Goal: Task Accomplishment & Management: Use online tool/utility

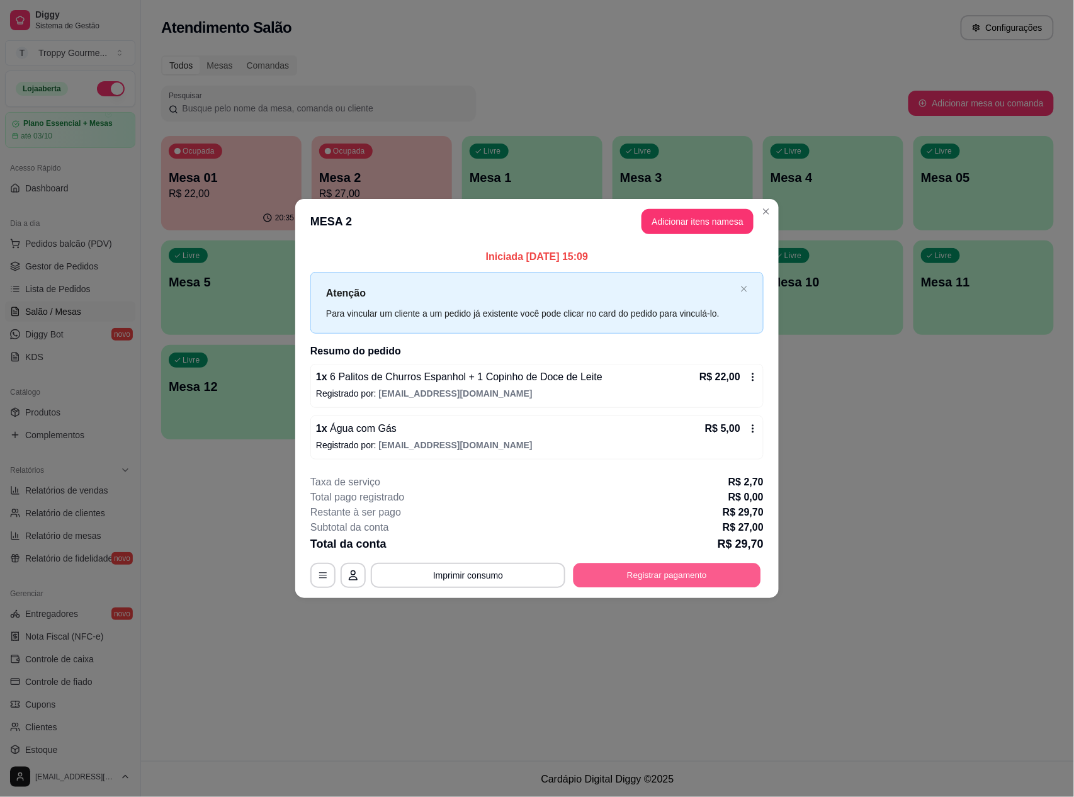
click at [712, 575] on button "Registrar pagamento" at bounding box center [667, 575] width 188 height 25
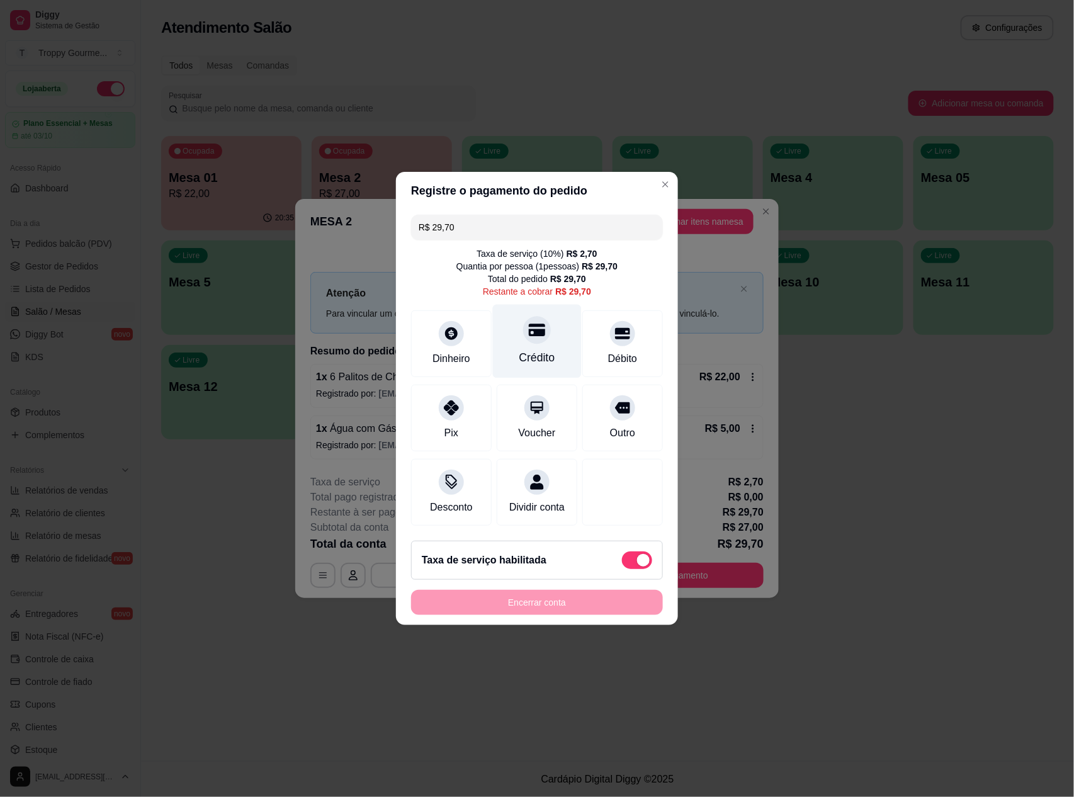
click at [529, 324] on icon at bounding box center [537, 330] width 16 height 13
type input "R$ 0,00"
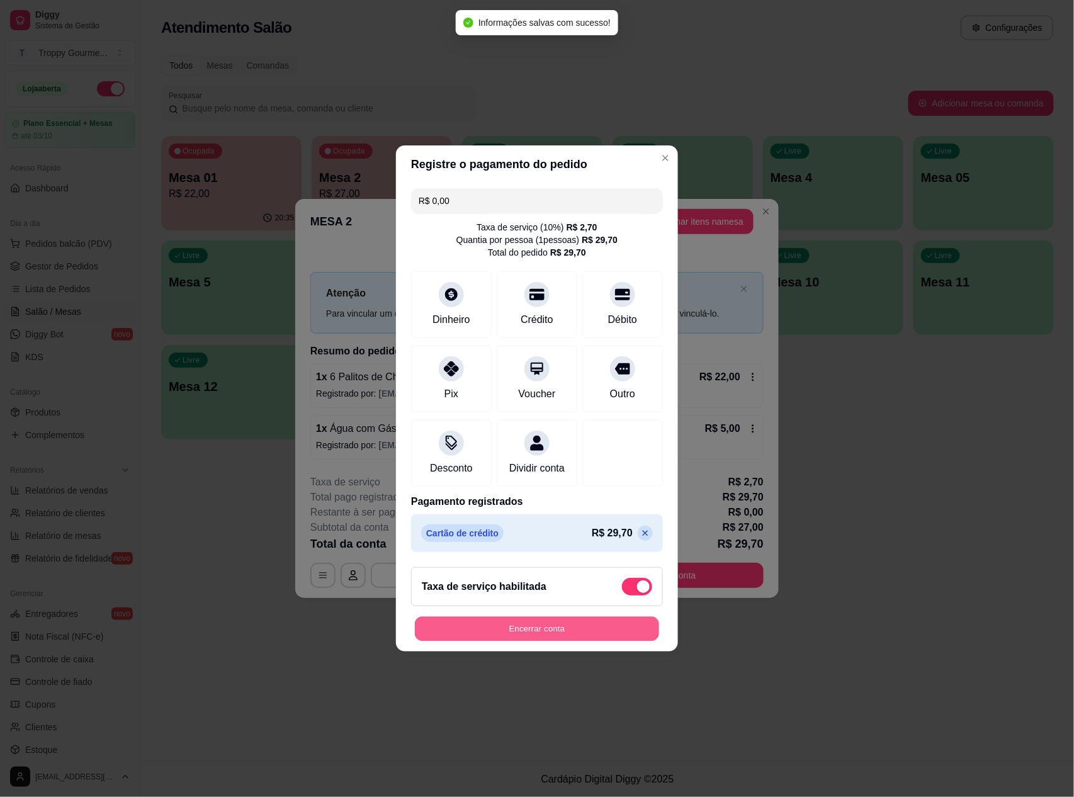
click at [563, 641] on button "Encerrar conta" at bounding box center [537, 629] width 244 height 25
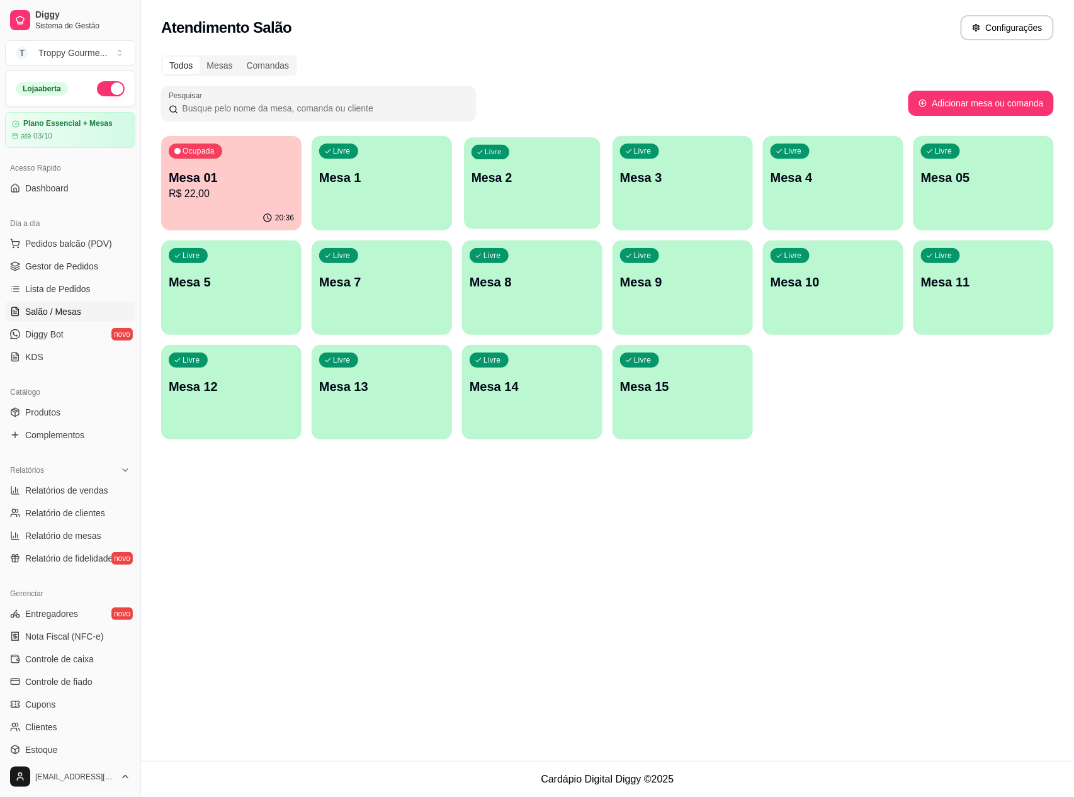
click at [521, 183] on p "Mesa 2" at bounding box center [531, 177] width 121 height 17
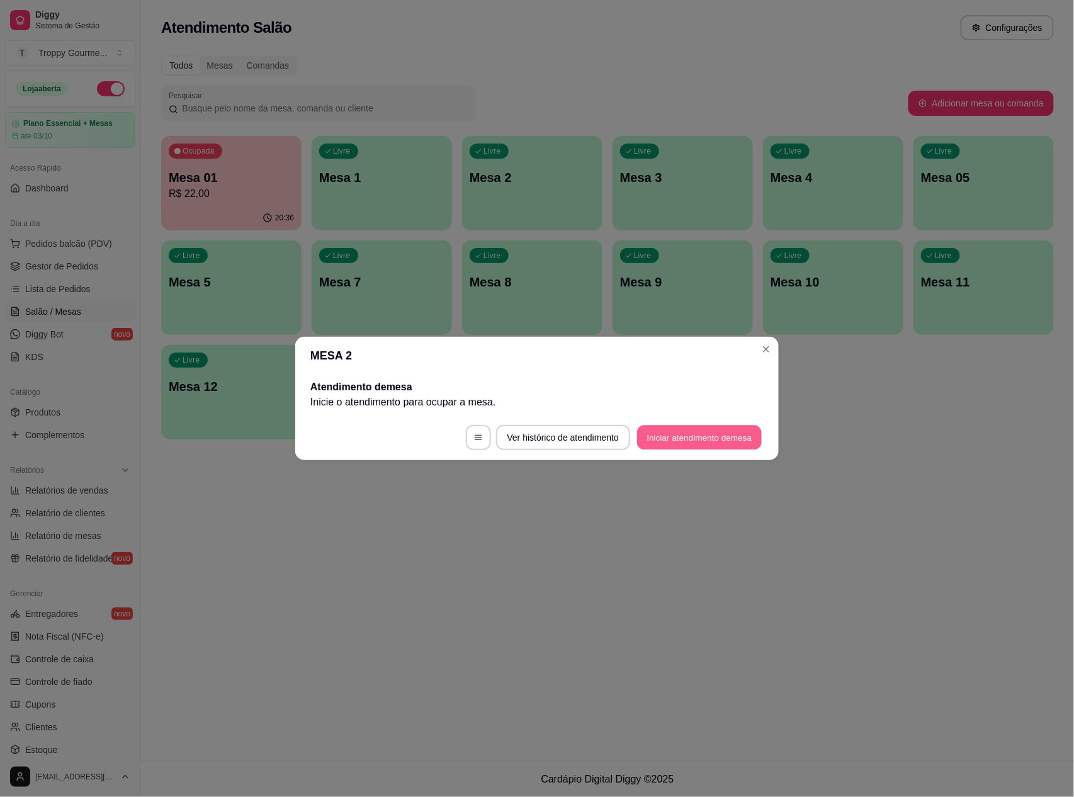
click at [723, 438] on button "Iniciar atendimento de mesa" at bounding box center [699, 437] width 125 height 25
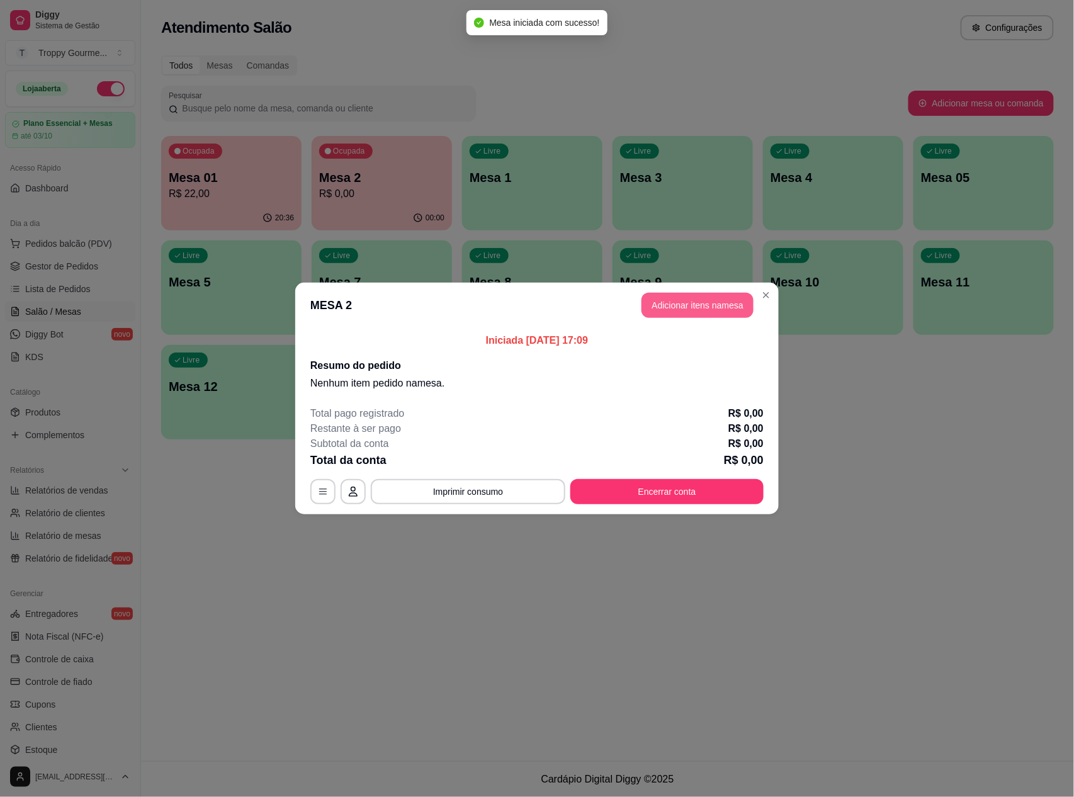
click at [724, 305] on button "Adicionar itens na mesa" at bounding box center [697, 305] width 112 height 25
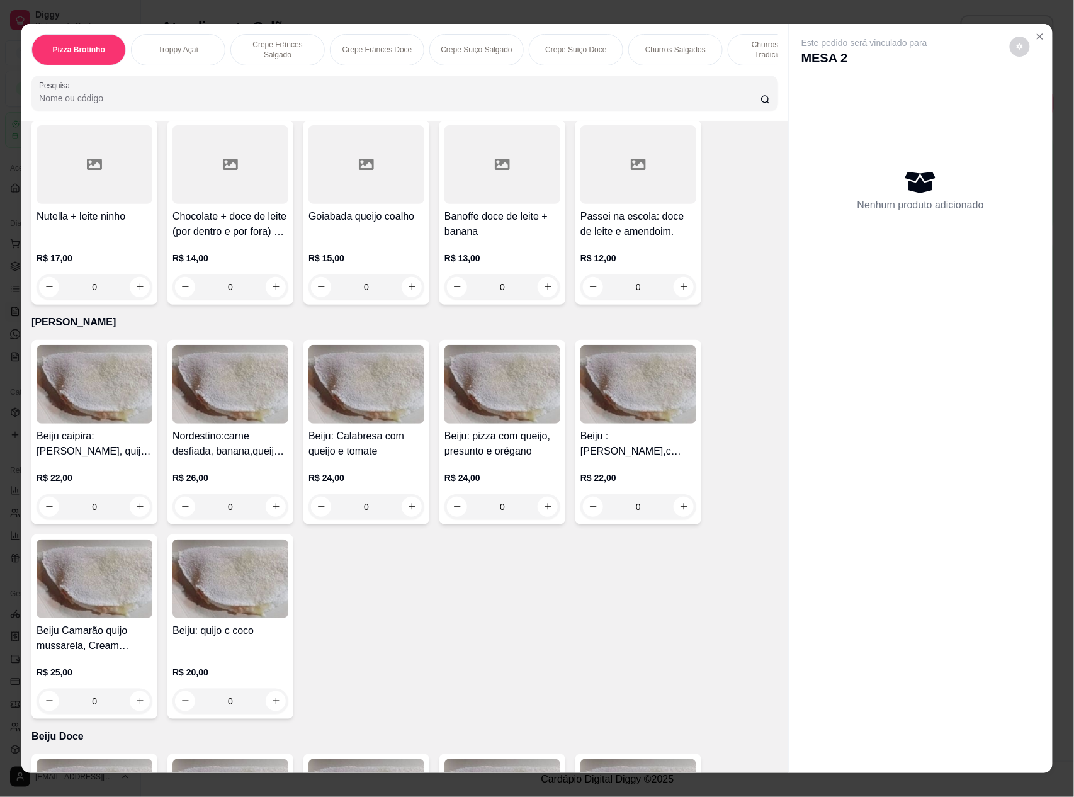
scroll to position [2518, 0]
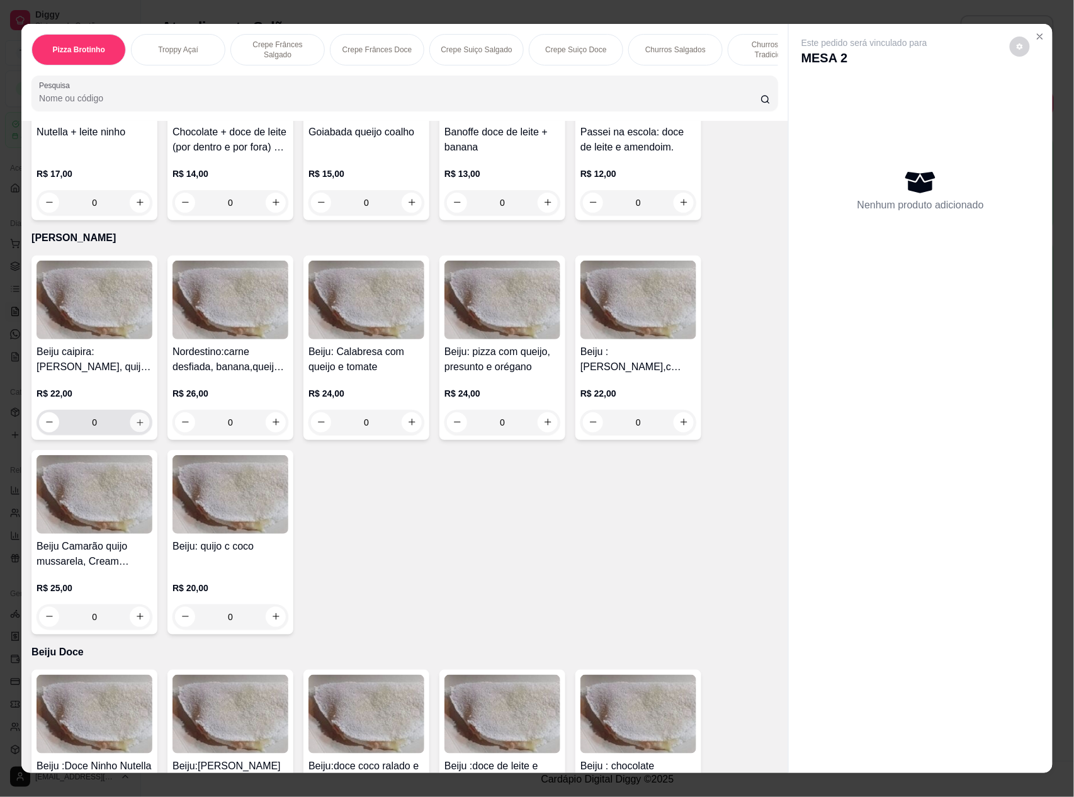
click at [137, 419] on icon "increase-product-quantity" at bounding box center [140, 422] width 6 height 6
type input "1"
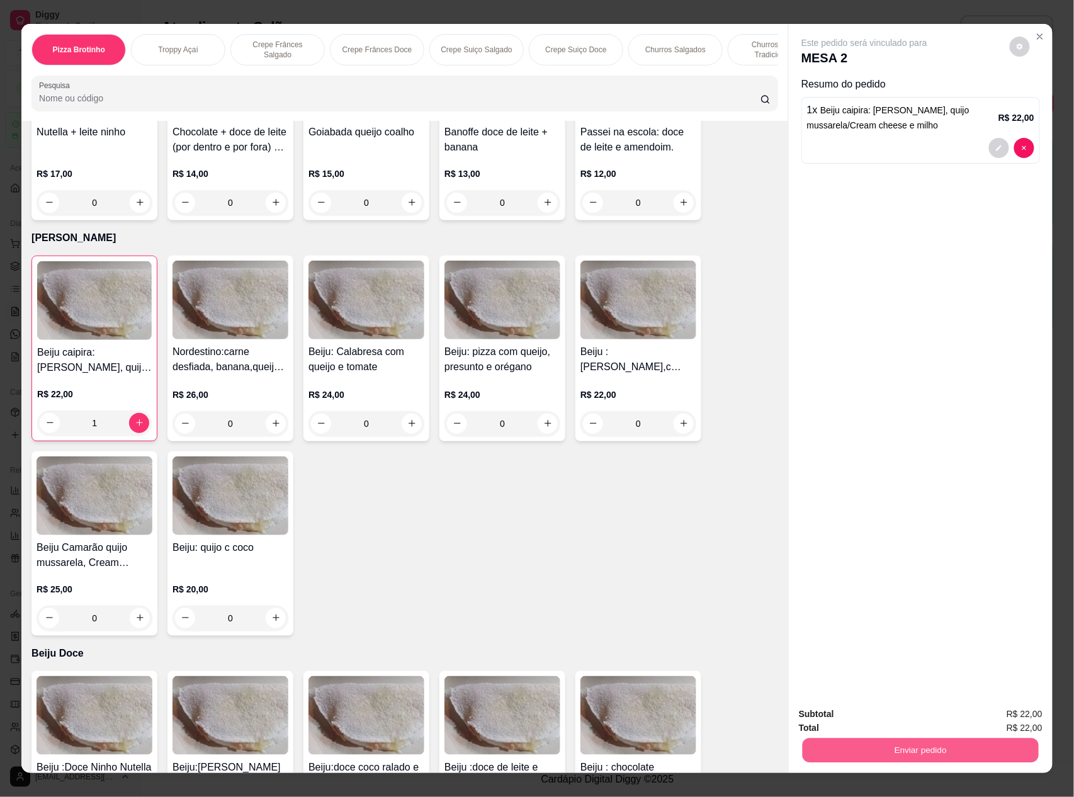
click at [874, 746] on button "Enviar pedido" at bounding box center [920, 750] width 236 height 25
click at [882, 718] on button "Não registrar e enviar pedido" at bounding box center [877, 720] width 131 height 24
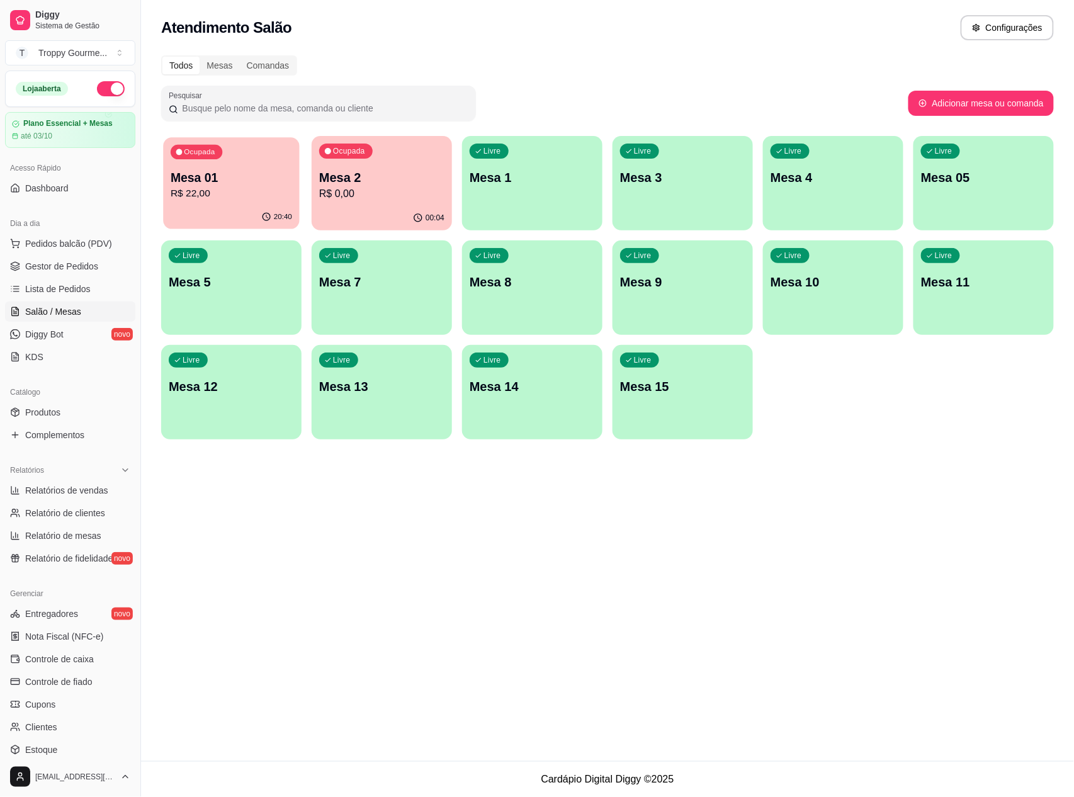
click at [252, 183] on p "Mesa 01" at bounding box center [231, 177] width 121 height 17
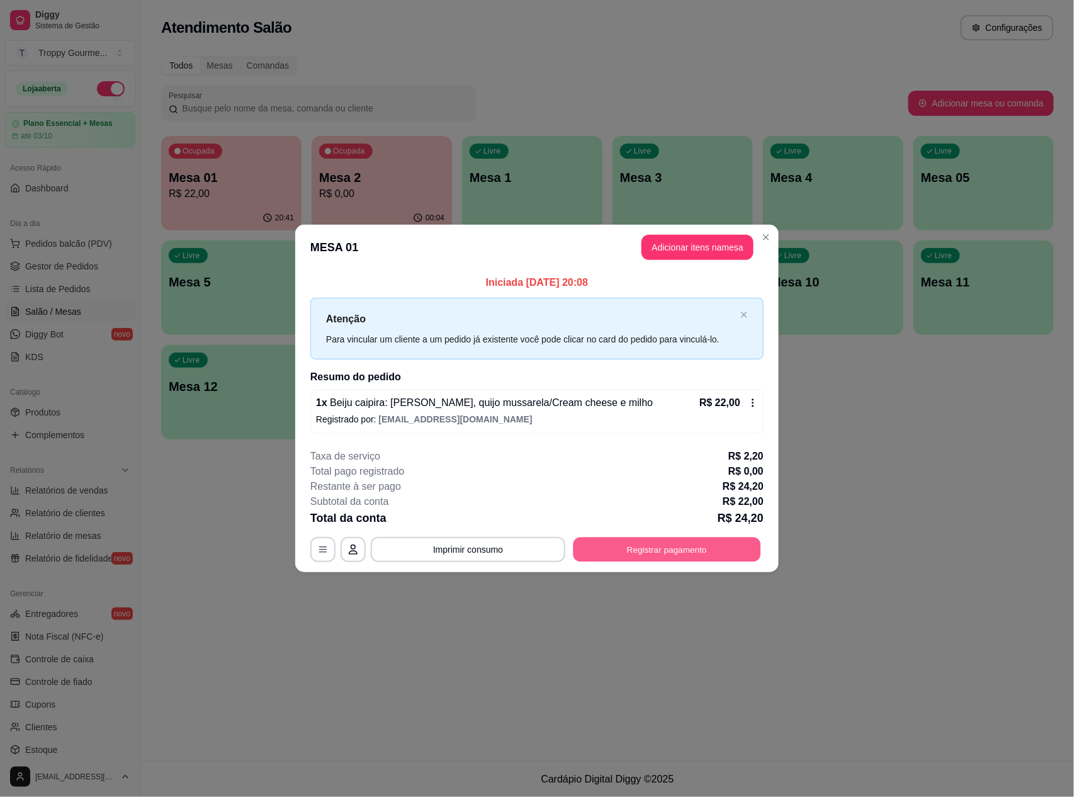
click at [658, 545] on button "Registrar pagamento" at bounding box center [667, 549] width 188 height 25
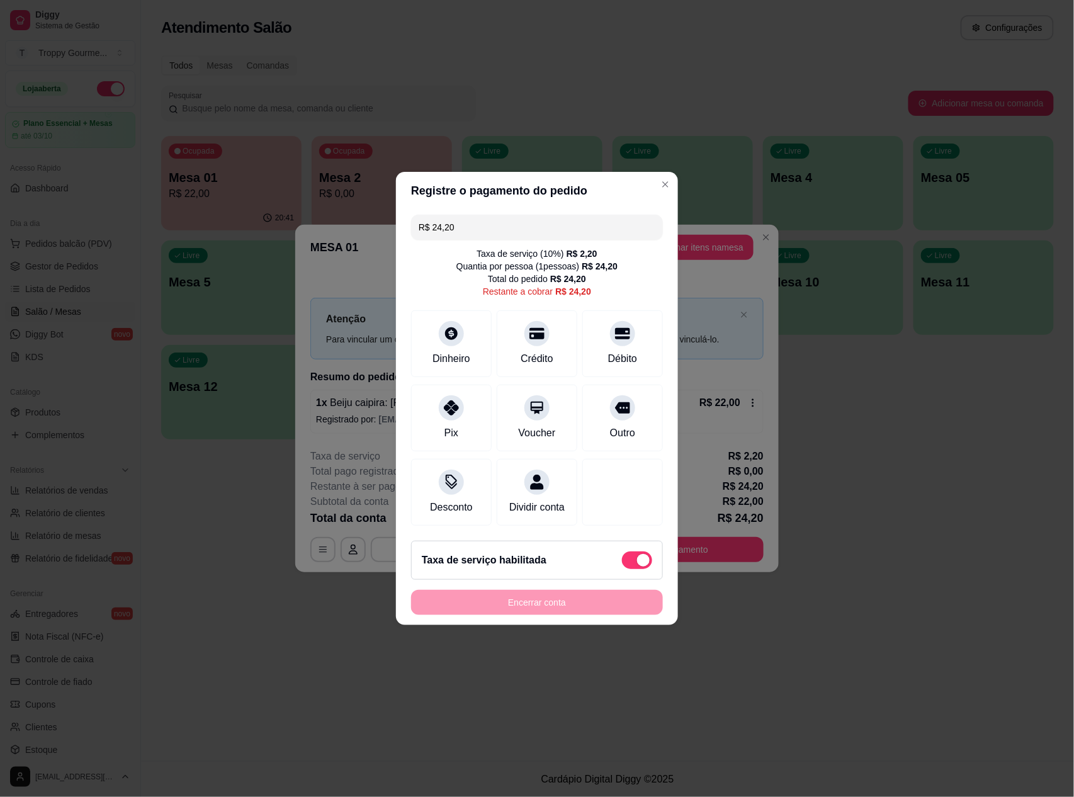
click at [622, 567] on span at bounding box center [637, 560] width 30 height 18
click at [622, 567] on input "checkbox" at bounding box center [625, 567] width 8 height 8
checkbox input "true"
type input "R$ 22,00"
checkbox input "false"
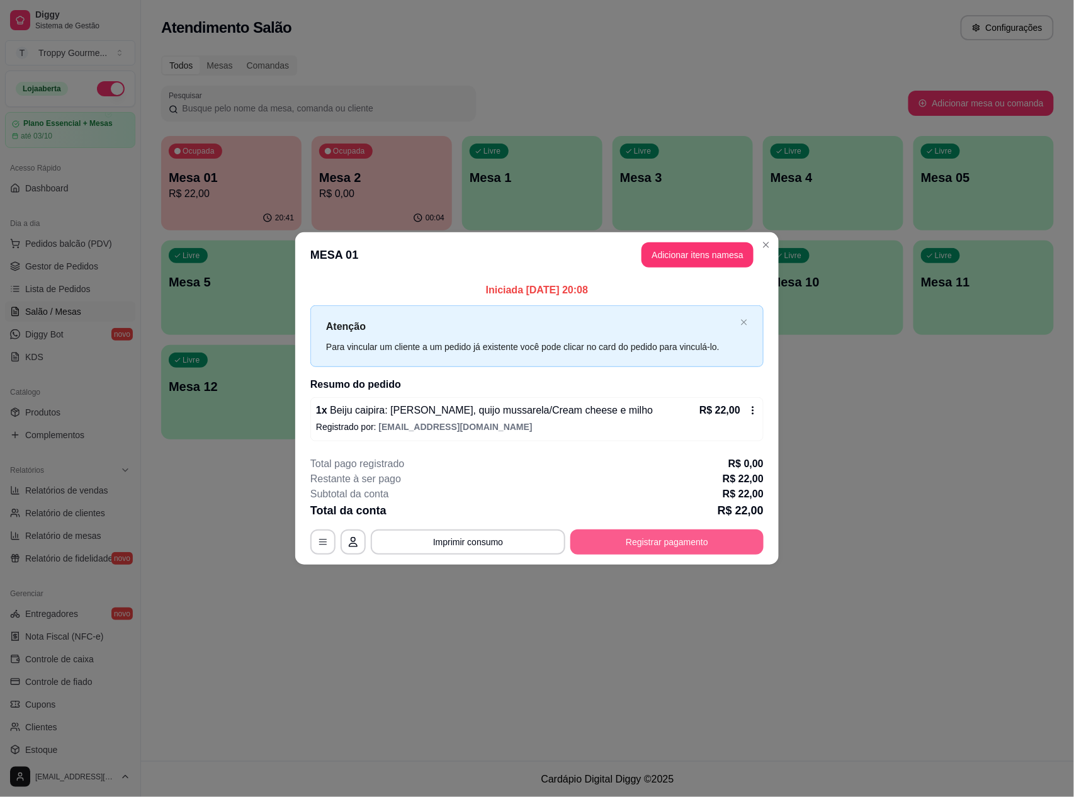
click at [677, 542] on button "Registrar pagamento" at bounding box center [666, 541] width 193 height 25
click at [714, 535] on button "Registrar pagamento" at bounding box center [667, 541] width 188 height 25
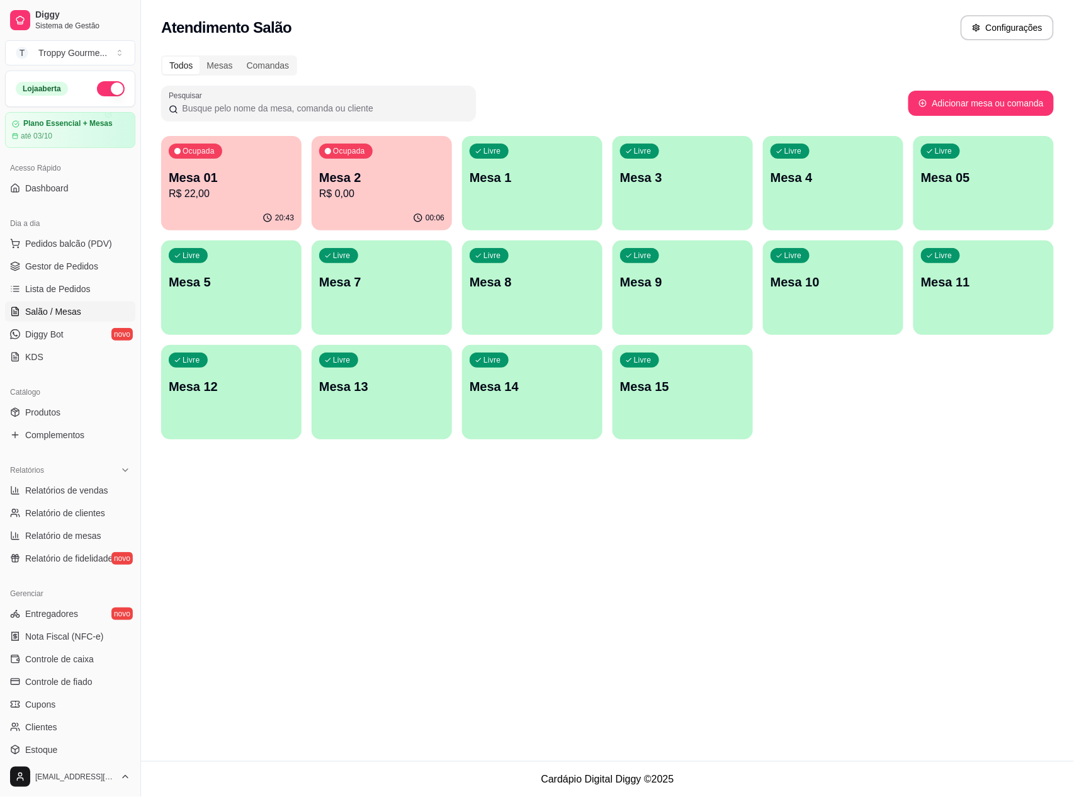
click at [257, 189] on p "R$ 22,00" at bounding box center [231, 193] width 125 height 15
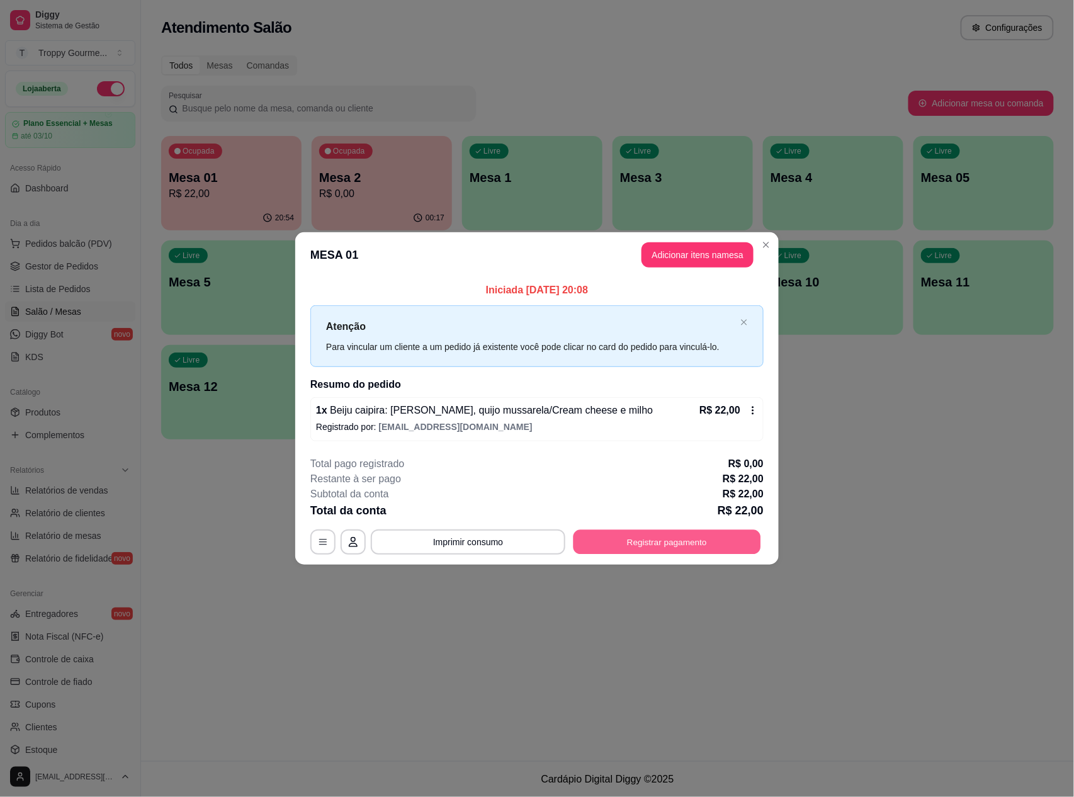
click at [665, 534] on button "Registrar pagamento" at bounding box center [667, 541] width 188 height 25
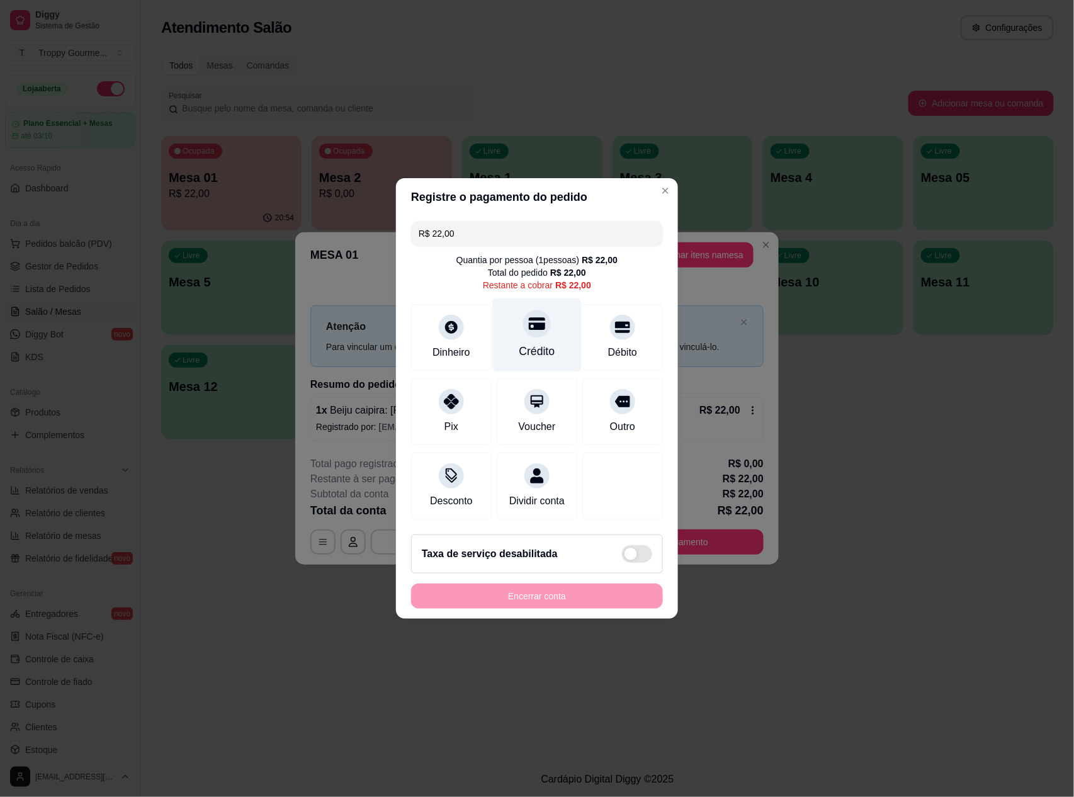
click at [529, 320] on icon at bounding box center [537, 324] width 16 height 13
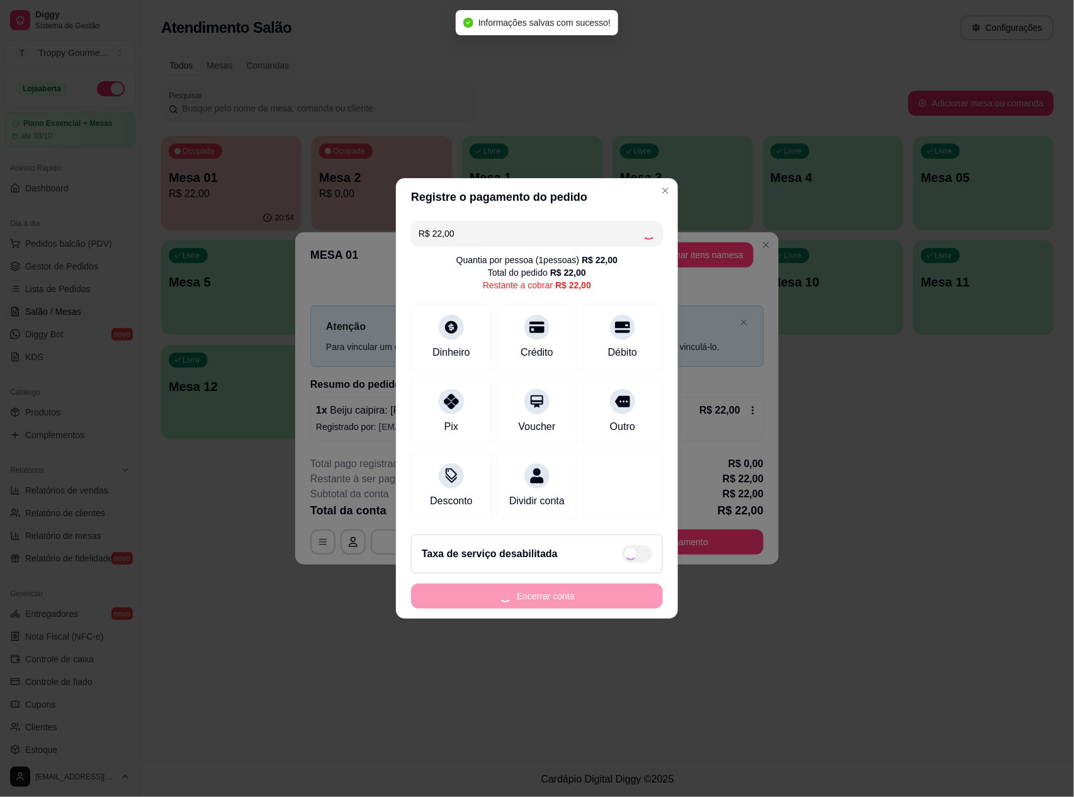
type input "R$ 0,00"
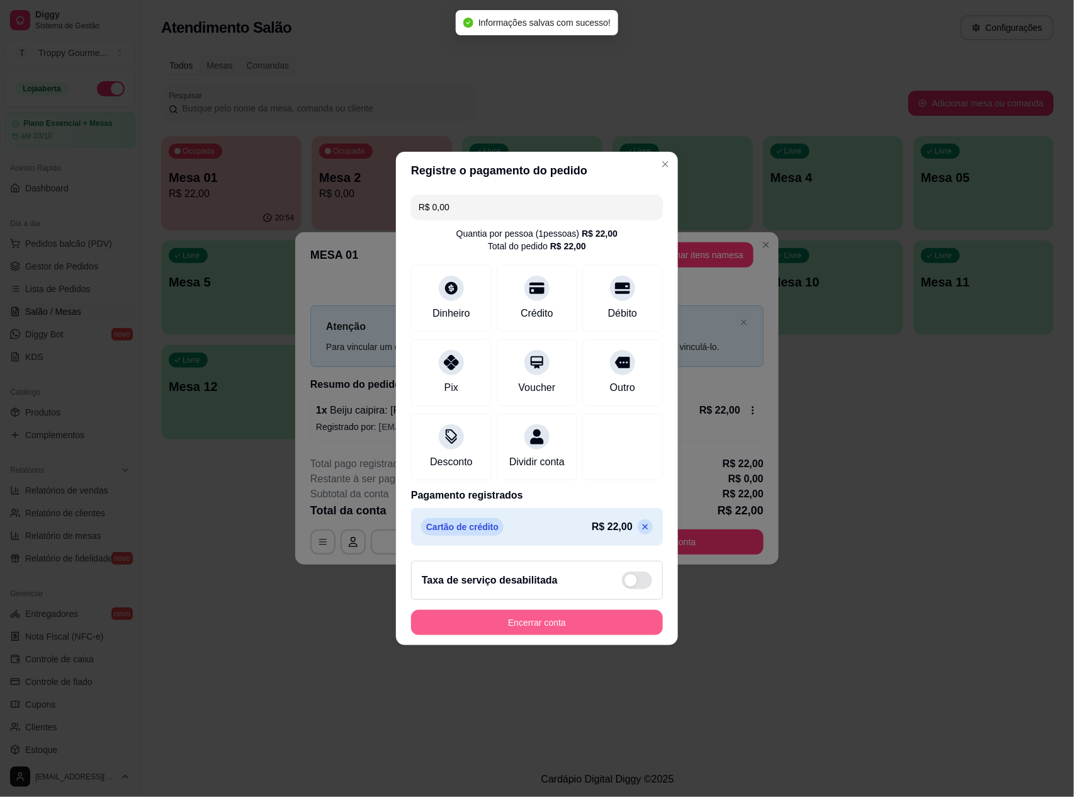
click at [587, 628] on button "Encerrar conta" at bounding box center [537, 622] width 252 height 25
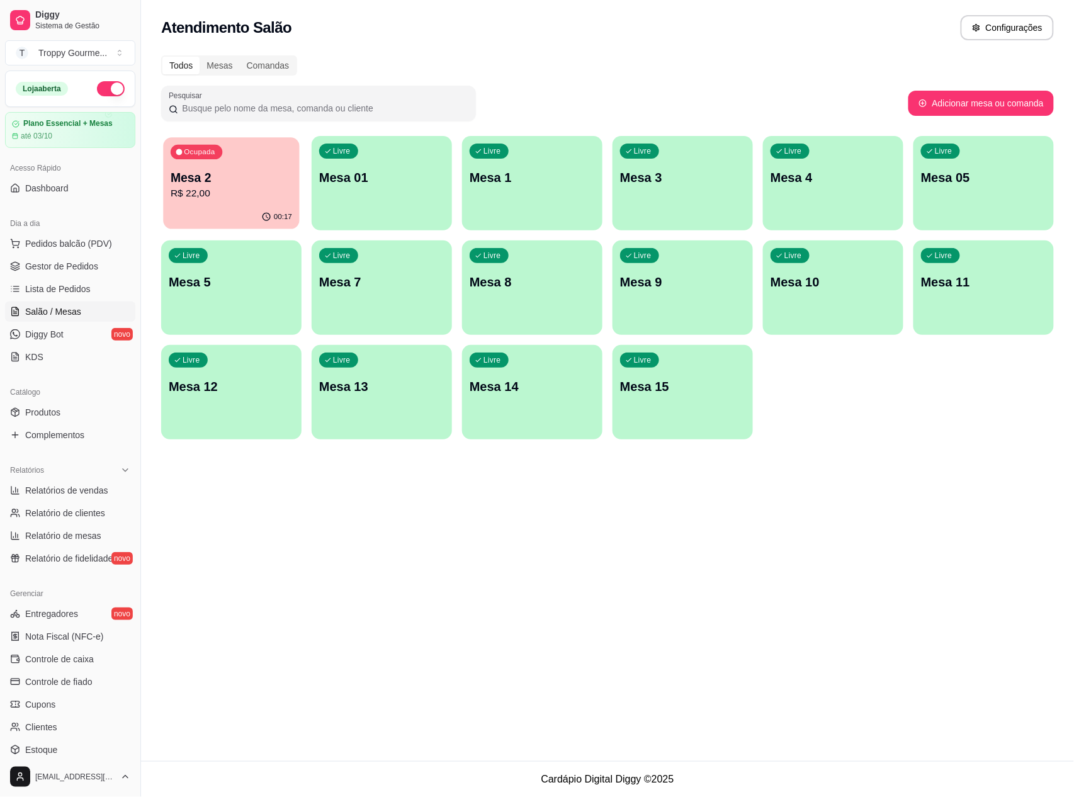
click at [257, 205] on button "Ocupada Mesa 2 R$ 22,00 00:17" at bounding box center [231, 183] width 136 height 92
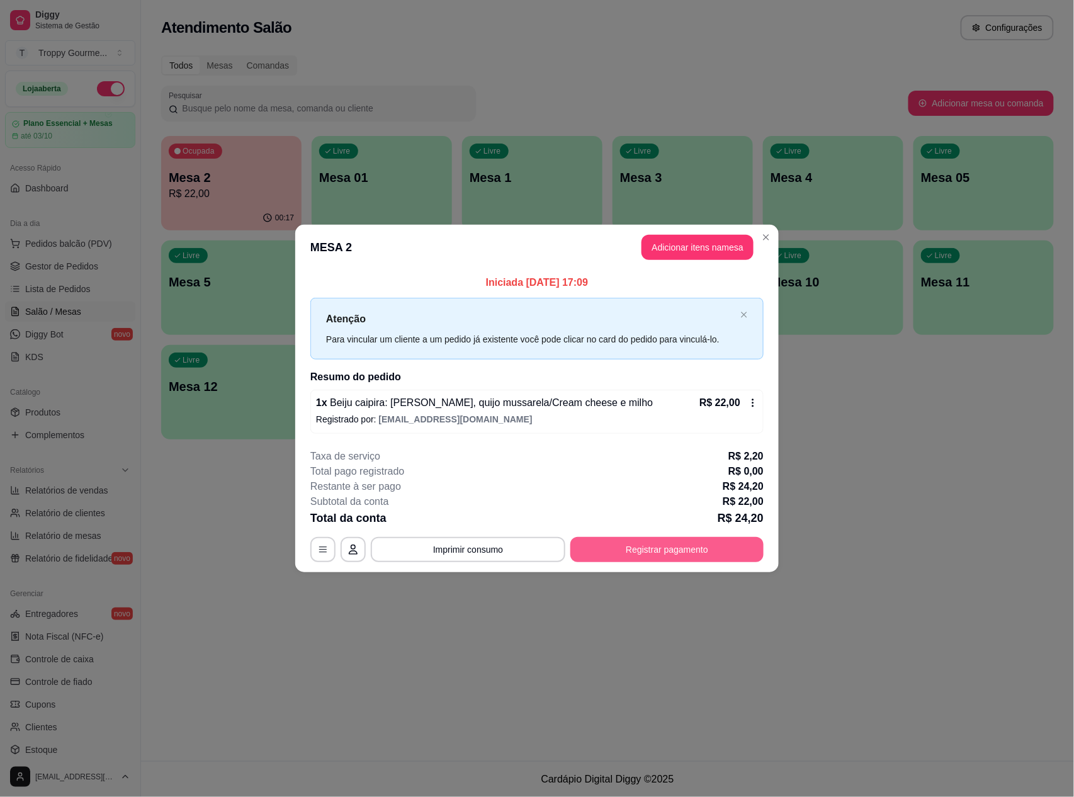
click at [720, 541] on button "Registrar pagamento" at bounding box center [666, 549] width 193 height 25
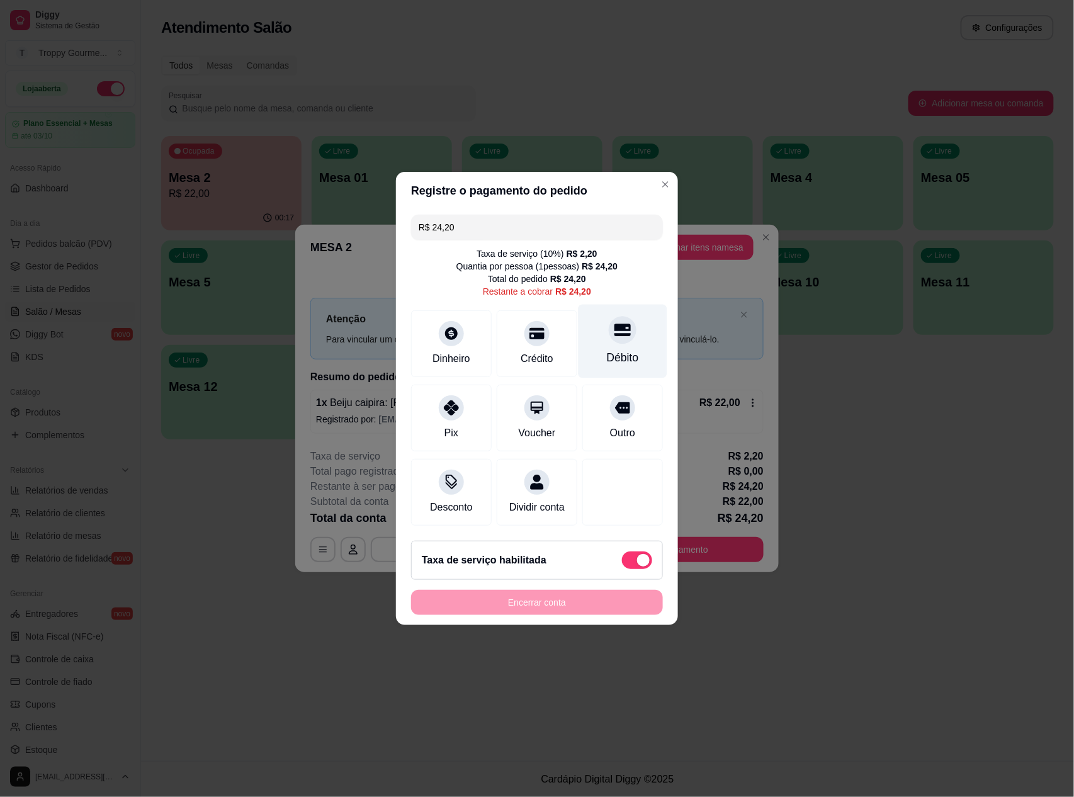
click at [614, 325] on icon at bounding box center [622, 330] width 16 height 16
type input "R$ 0,00"
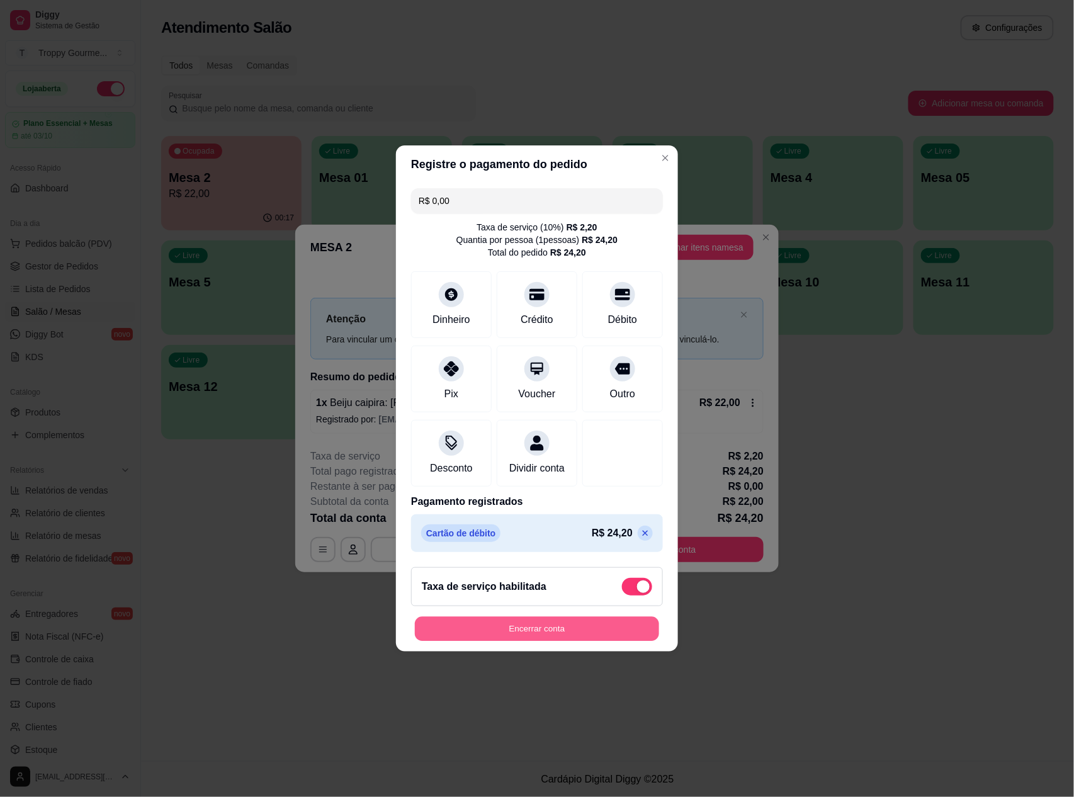
click at [599, 638] on button "Encerrar conta" at bounding box center [537, 629] width 244 height 25
